Goal: Find specific page/section: Find specific page/section

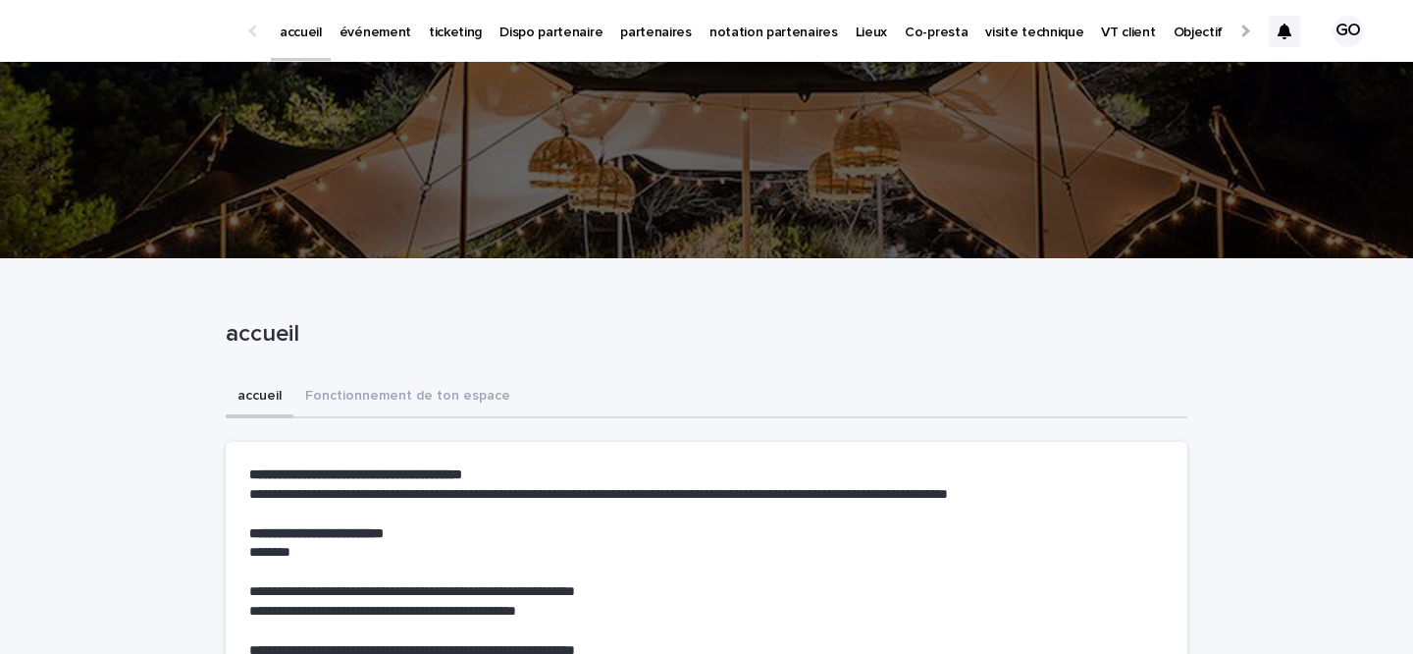
click at [624, 40] on link "partenaires" at bounding box center [655, 30] width 89 height 61
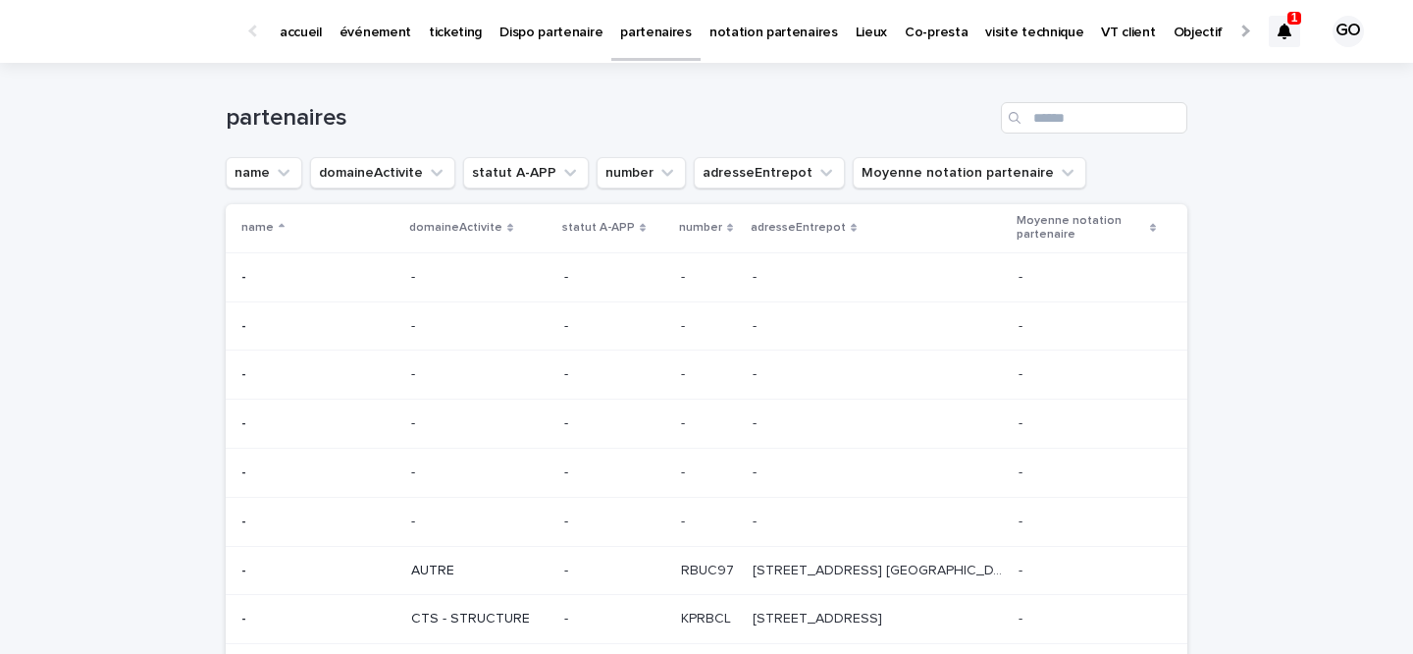
click at [392, 28] on p "événement" at bounding box center [376, 20] width 72 height 41
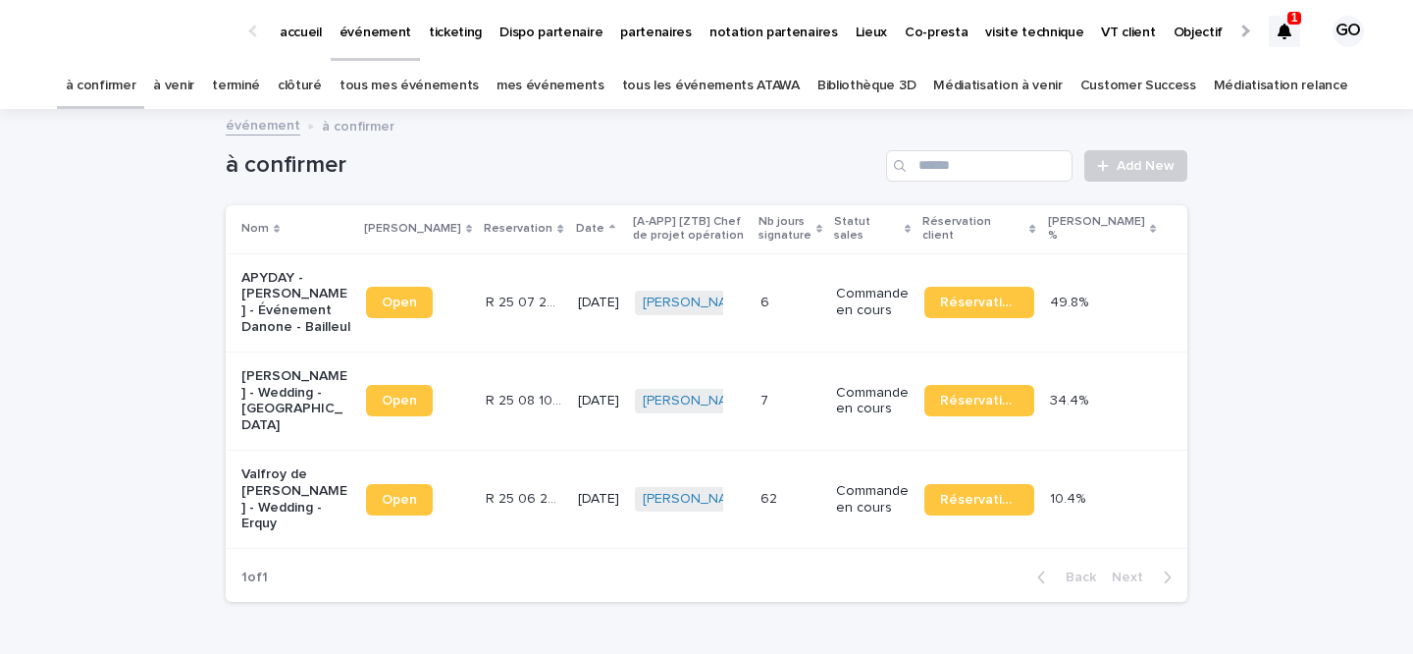
click at [714, 79] on link "tous les événements ATAWA" at bounding box center [711, 86] width 178 height 46
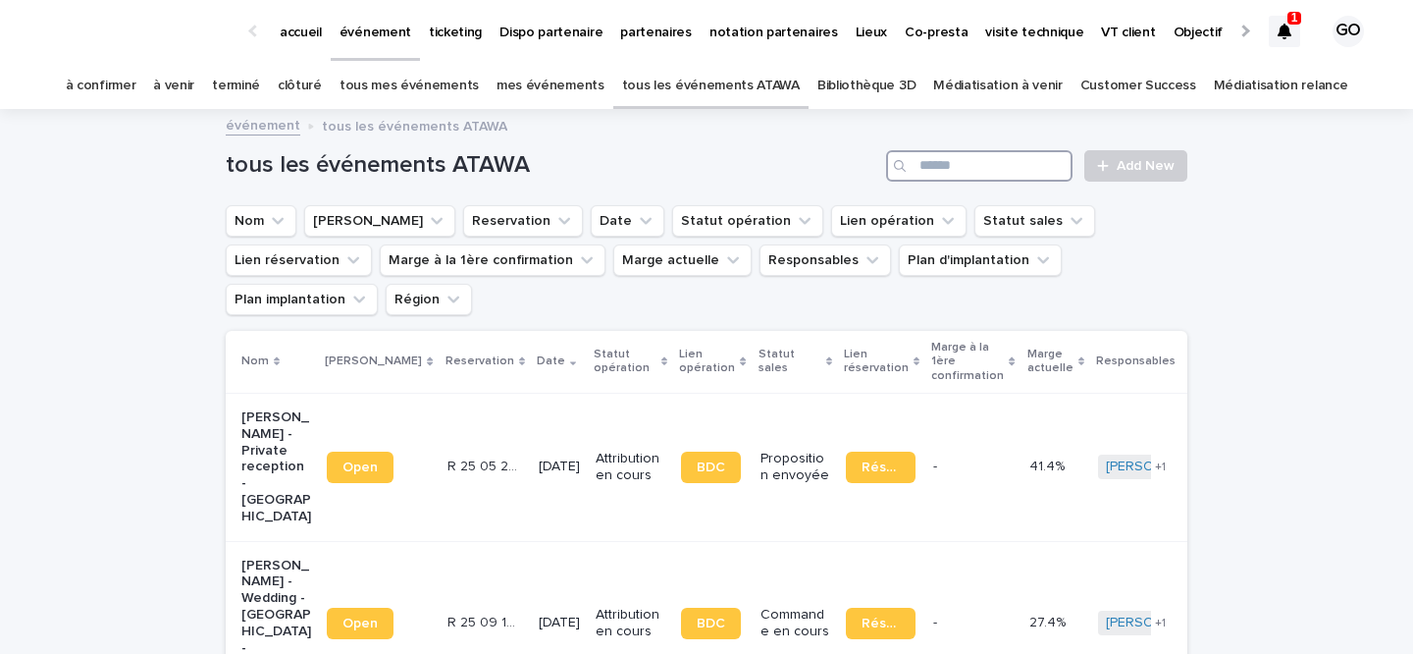
click at [918, 171] on input "Search" at bounding box center [979, 165] width 186 height 31
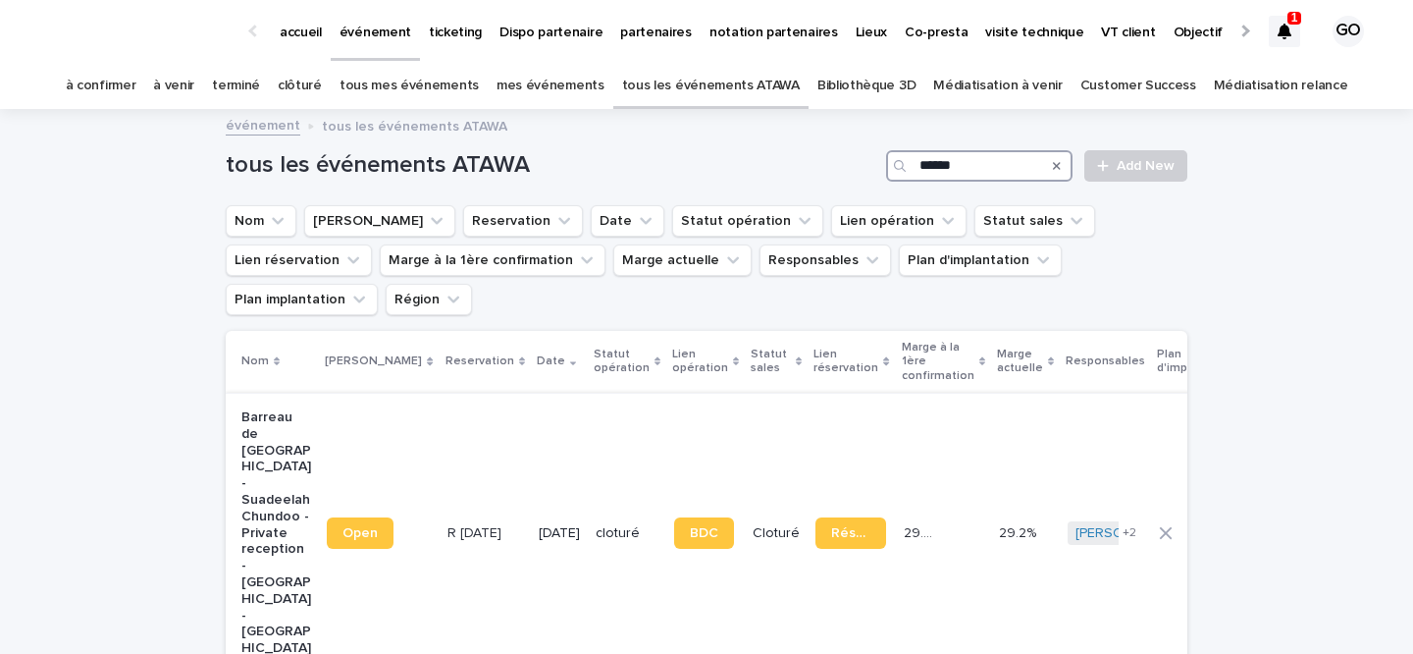
type input "******"
click at [288, 428] on p "Barreau de [GEOGRAPHIC_DATA] - Suadeelah Chundoo - Private reception - [GEOGRAP…" at bounding box center [276, 532] width 70 height 247
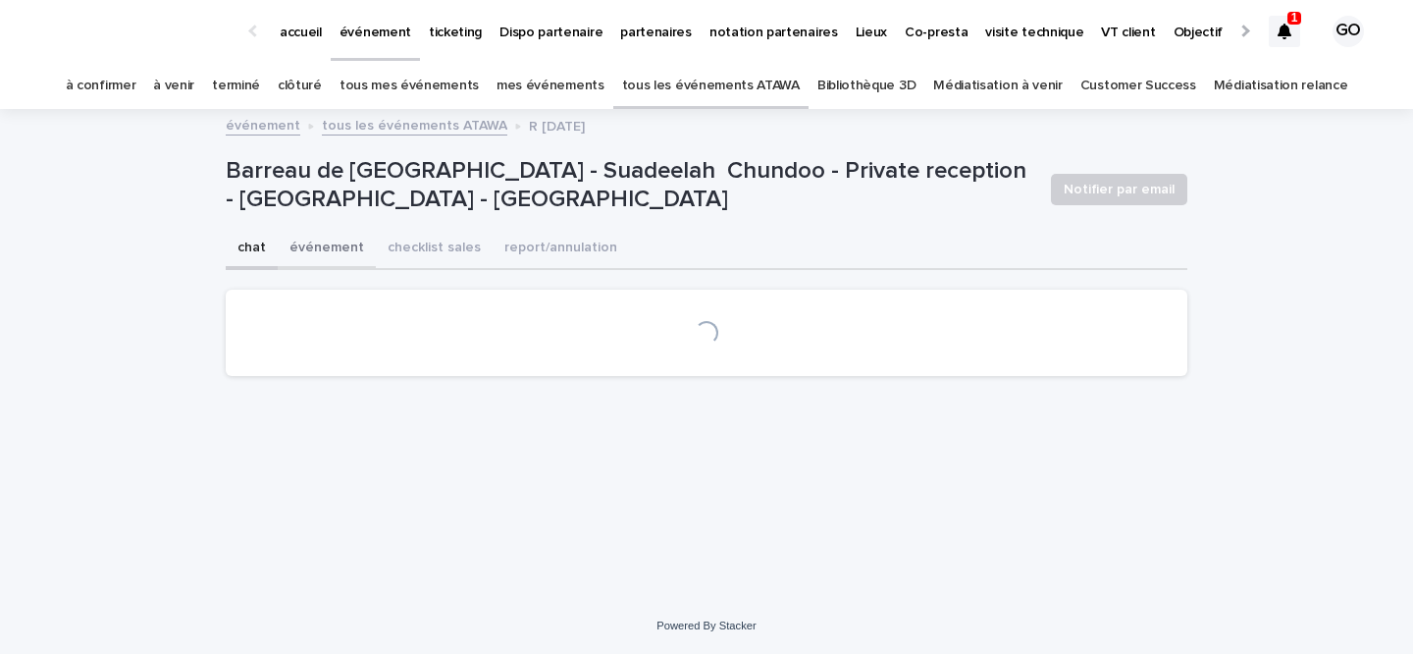
click at [334, 255] on button "événement" at bounding box center [327, 249] width 98 height 41
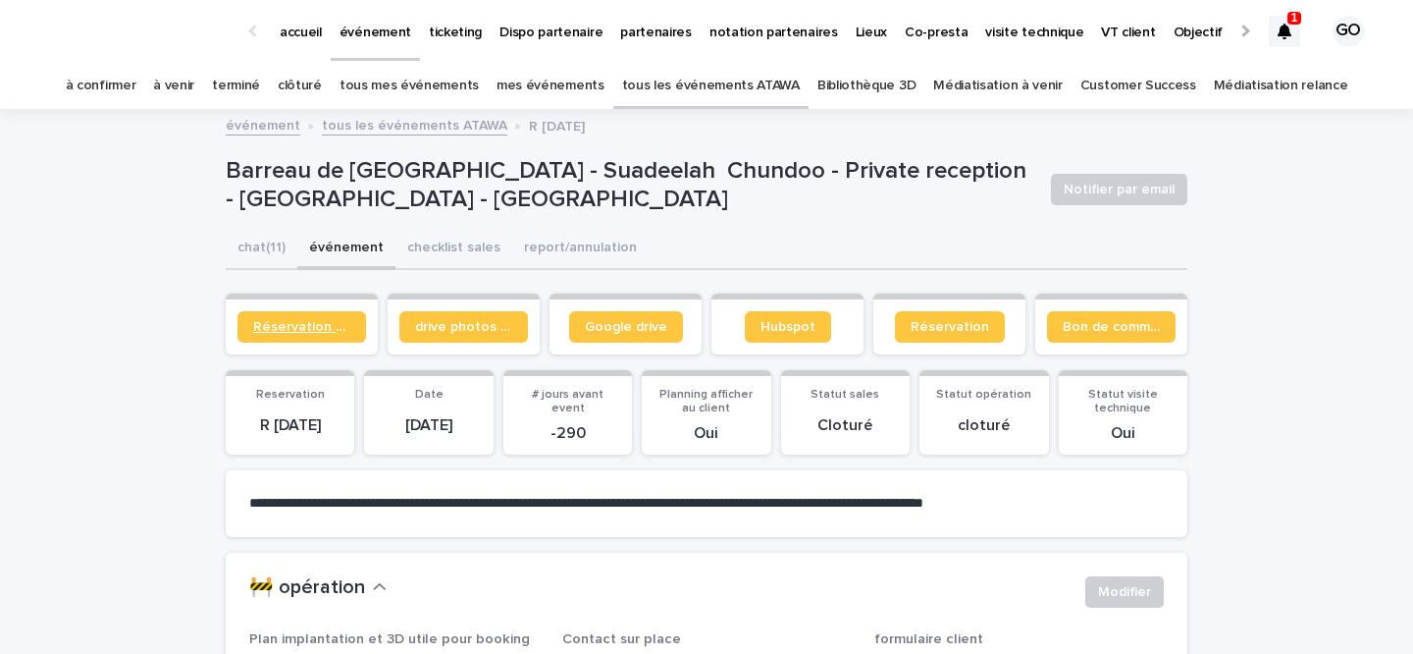
click at [314, 335] on link "Réservation client" at bounding box center [301, 326] width 129 height 31
